Goal: Register for event/course

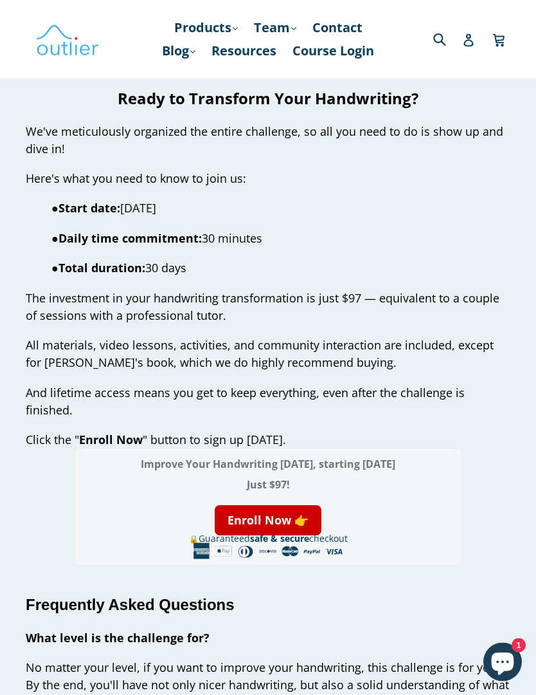
scroll to position [4312, 0]
click at [271, 505] on link "Enroll Now 👉" at bounding box center [268, 520] width 107 height 30
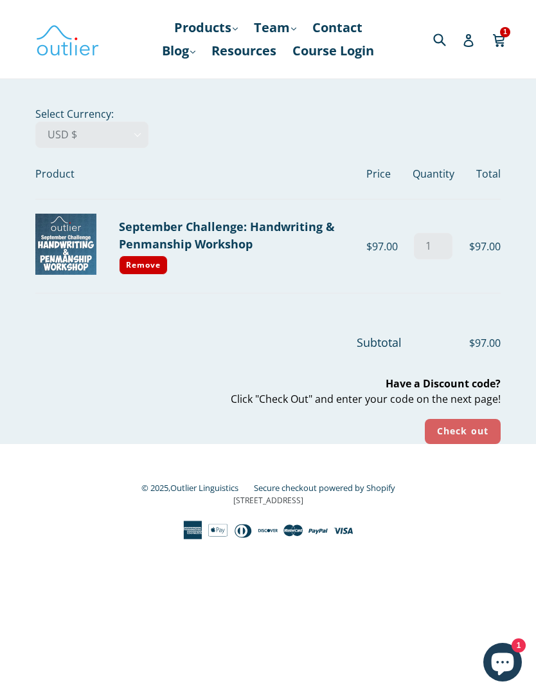
click at [466, 433] on input "Check out" at bounding box center [463, 431] width 76 height 25
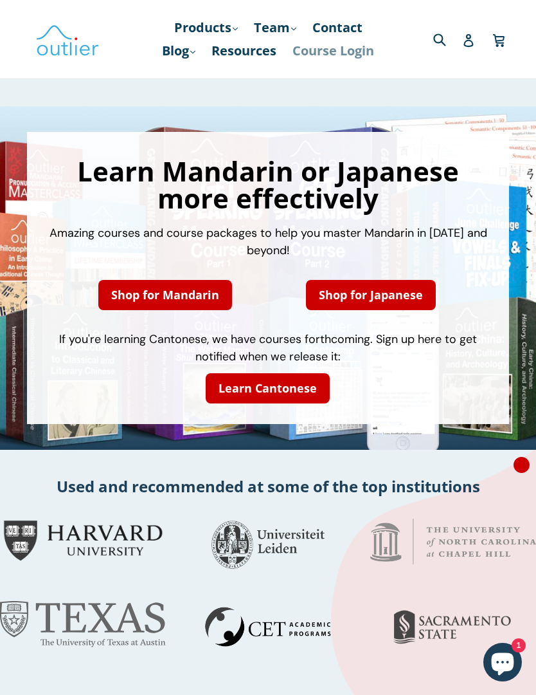
click at [340, 57] on link "Course Login" at bounding box center [333, 50] width 95 height 23
